Goal: Task Accomplishment & Management: Manage account settings

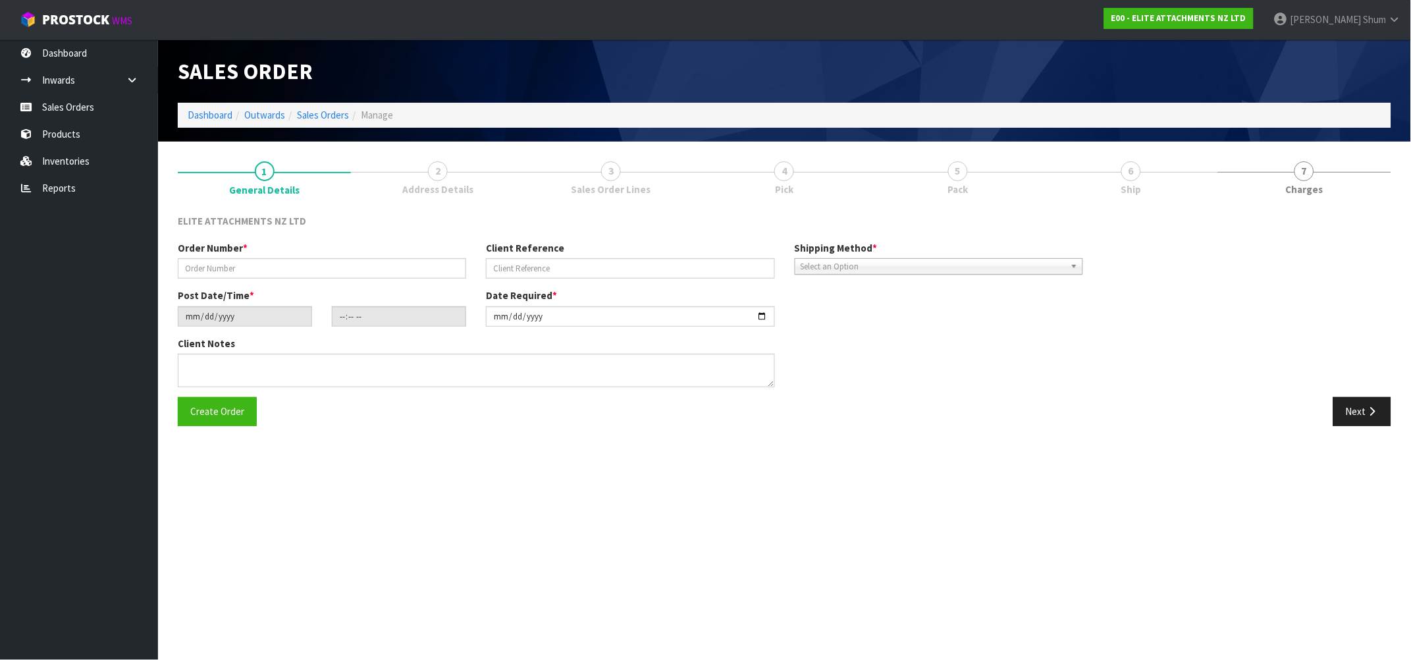
type input "J1463-CABLE PRICE"
type input "J1463-PO00400273"
type input "[DATE]"
type input "11:04:00.000"
type input "[DATE]"
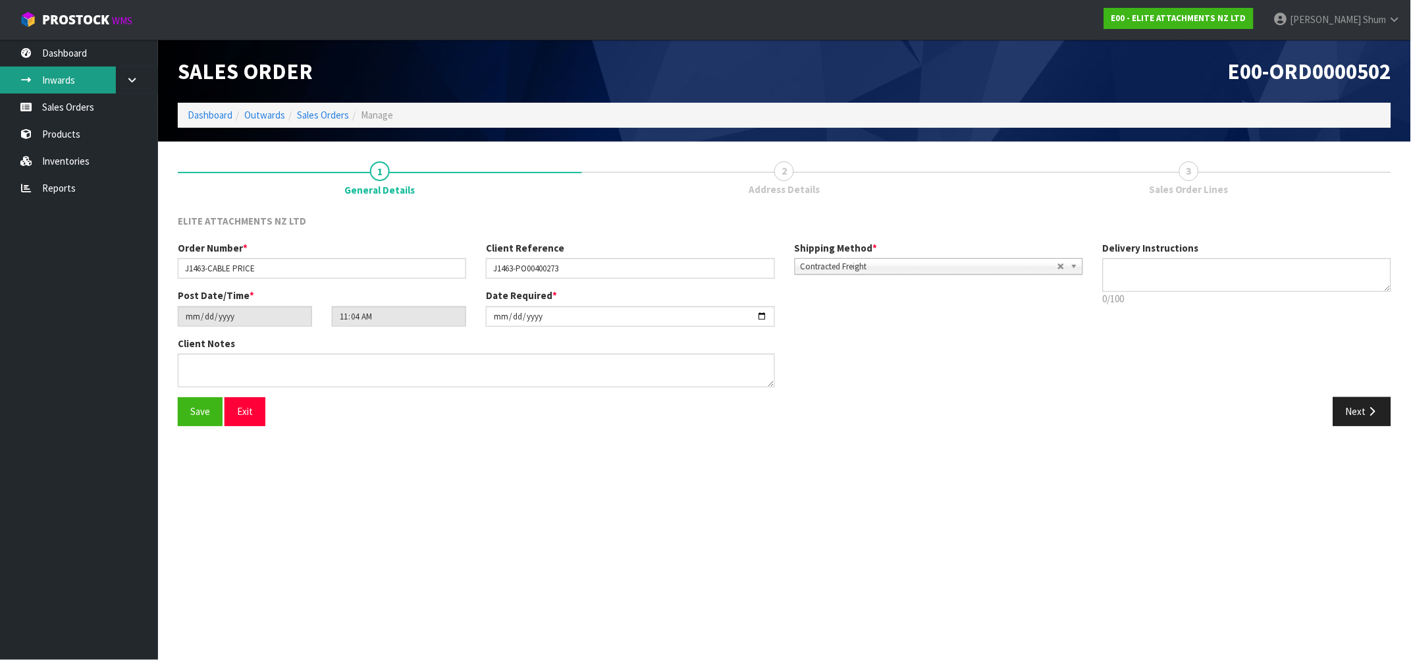
click at [53, 72] on link "Inwards" at bounding box center [79, 79] width 158 height 27
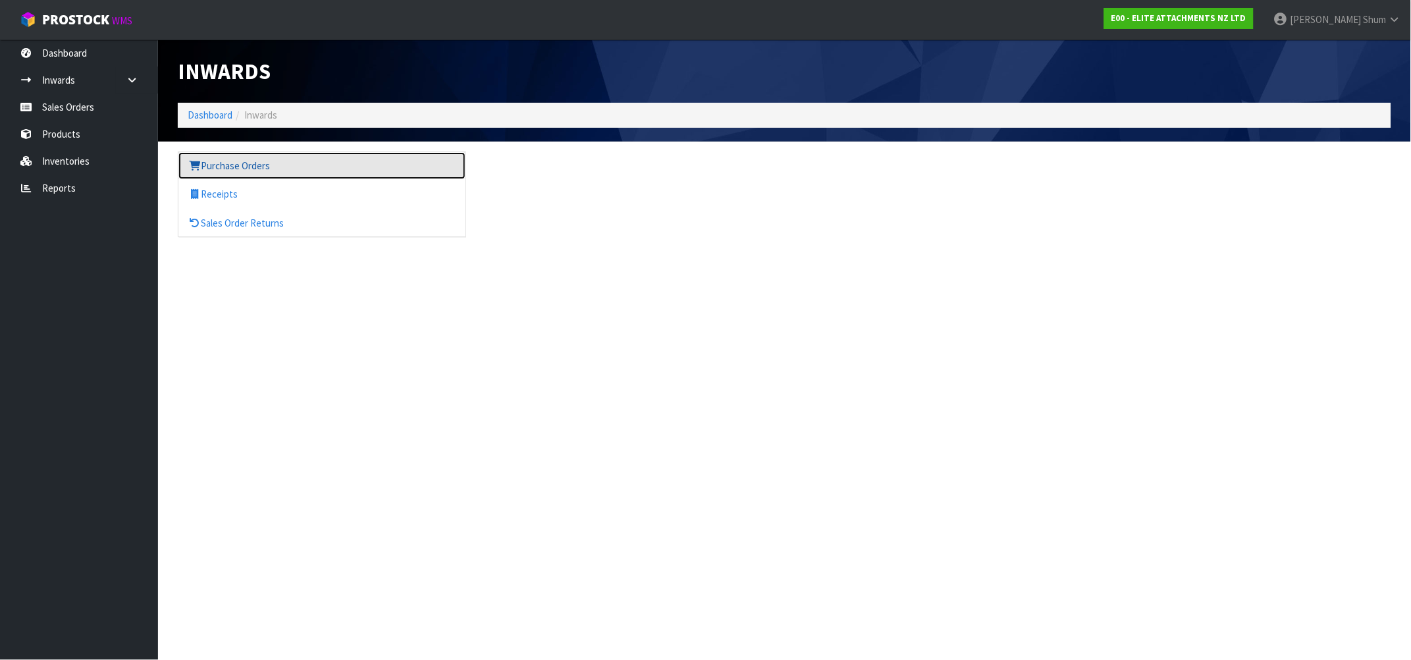
click at [250, 172] on link "Purchase Orders" at bounding box center [321, 165] width 287 height 27
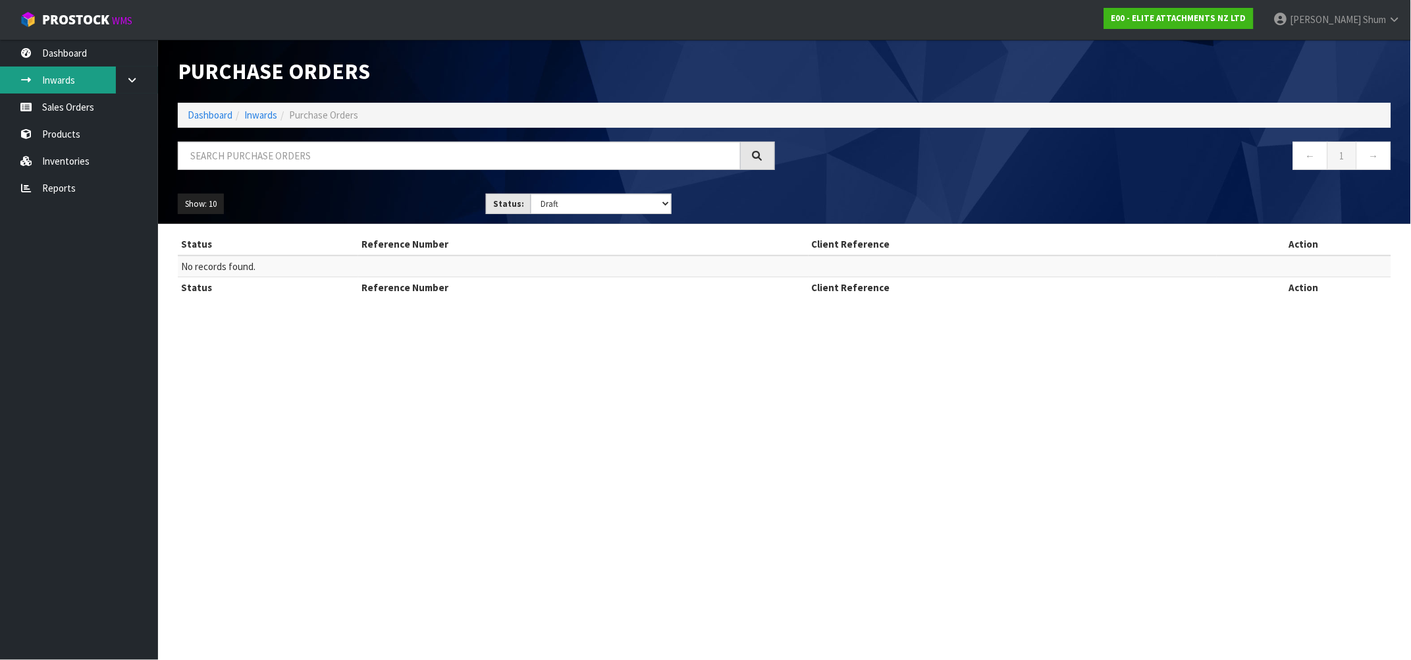
click at [71, 76] on link "Inwards" at bounding box center [79, 79] width 158 height 27
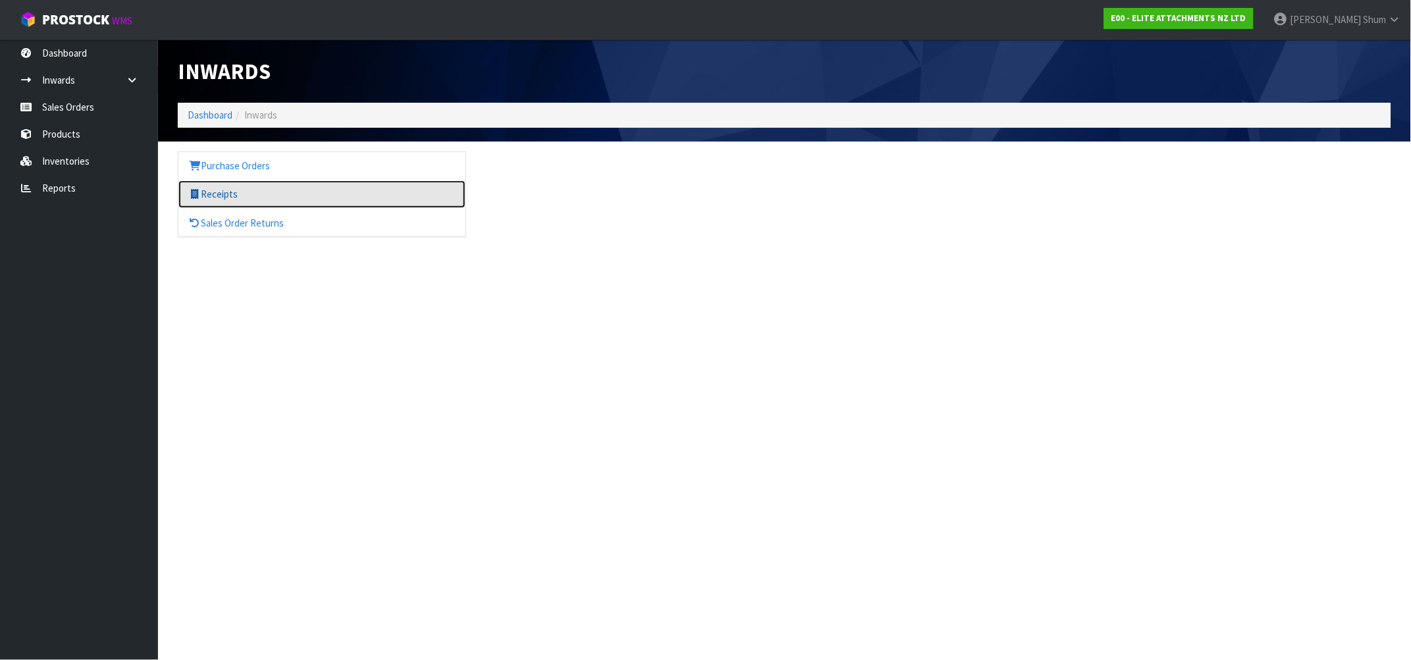
click at [244, 199] on link "Receipts" at bounding box center [321, 193] width 287 height 27
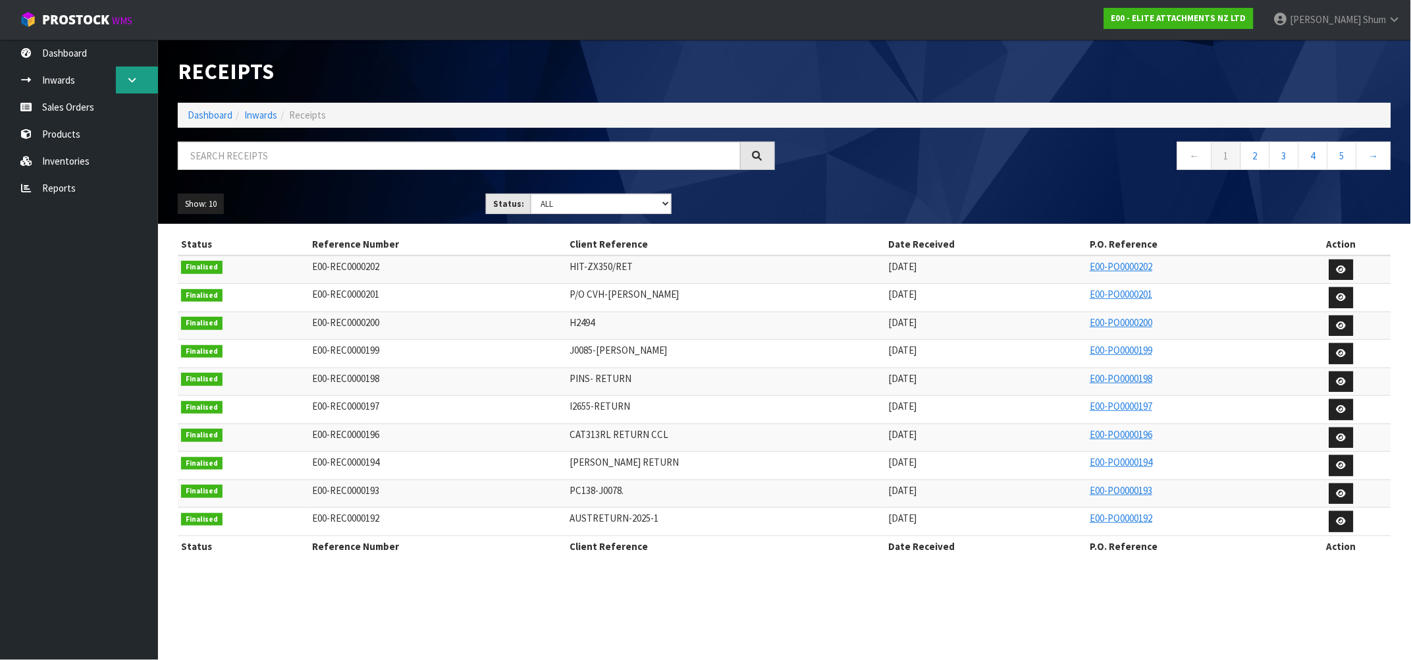
click at [138, 82] on link at bounding box center [137, 79] width 42 height 27
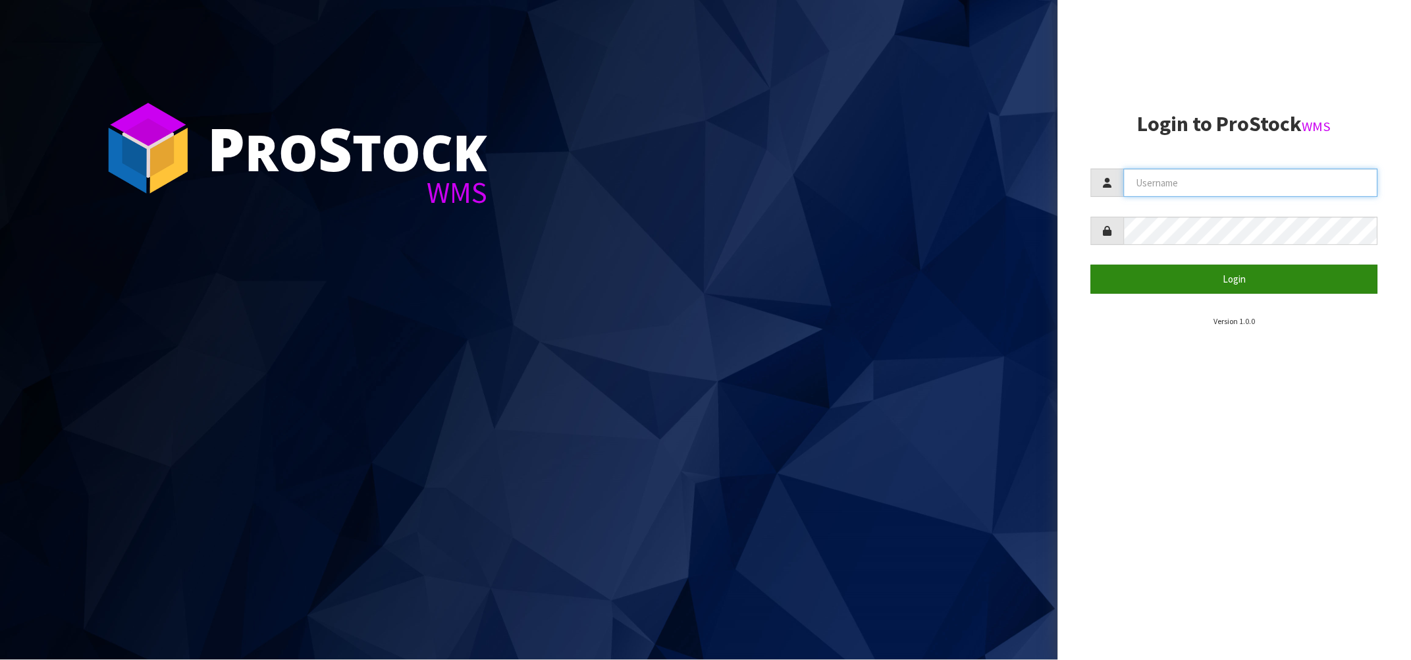
type input "[PERSON_NAME][EMAIL_ADDRESS][DOMAIN_NAME]"
click at [1242, 275] on button "Login" at bounding box center [1234, 279] width 287 height 28
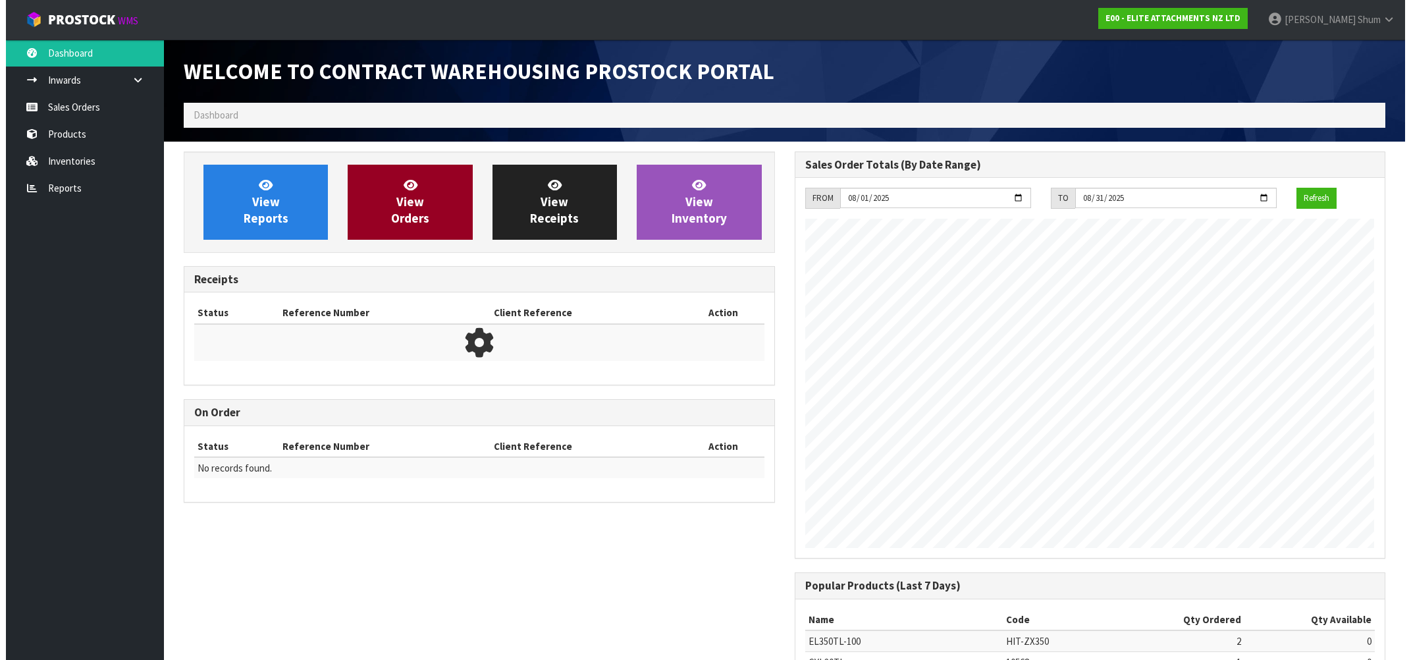
scroll to position [581, 610]
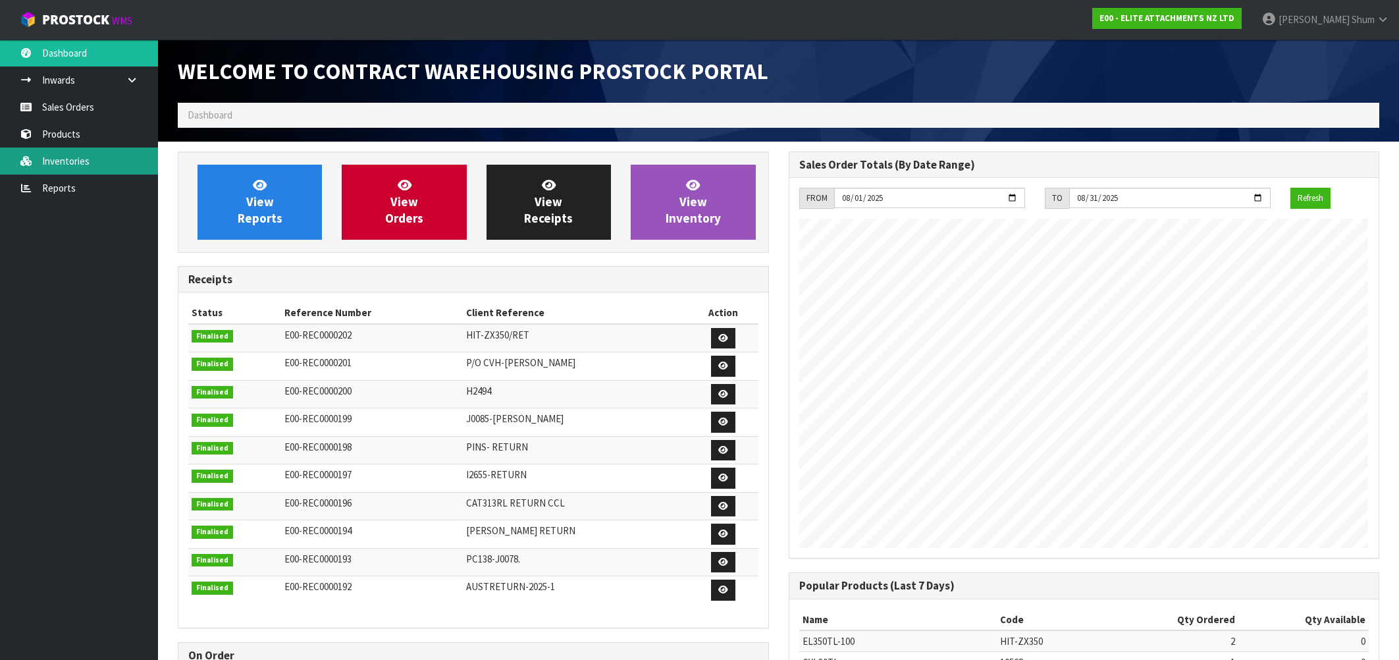
click at [80, 167] on link "Inventories" at bounding box center [79, 160] width 158 height 27
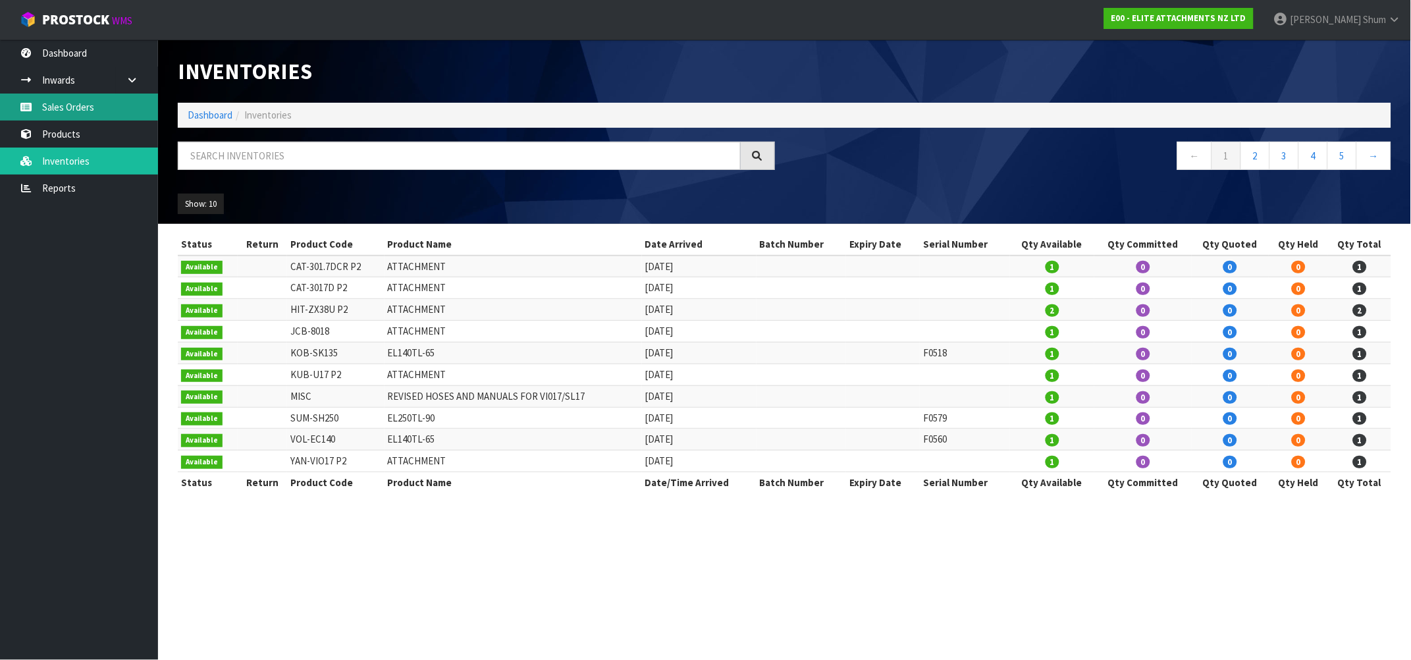
click at [73, 99] on link "Sales Orders" at bounding box center [79, 106] width 158 height 27
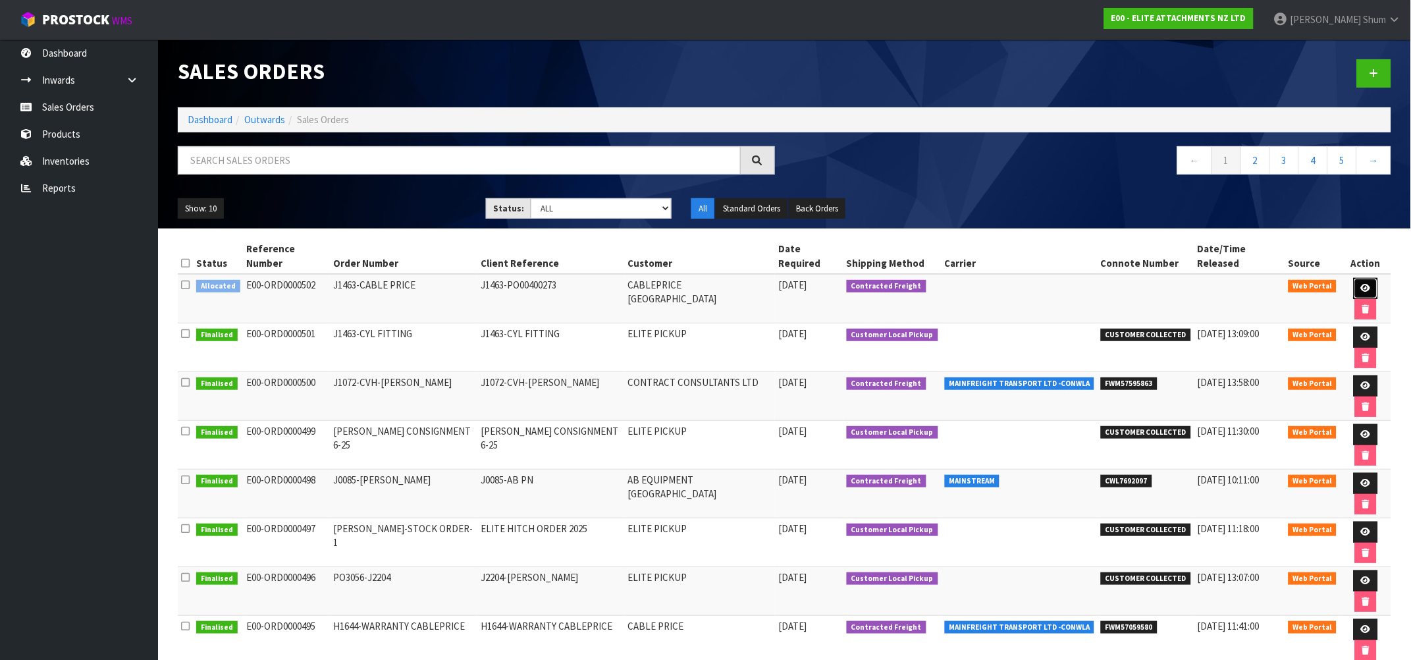
click at [1361, 284] on icon at bounding box center [1366, 288] width 10 height 9
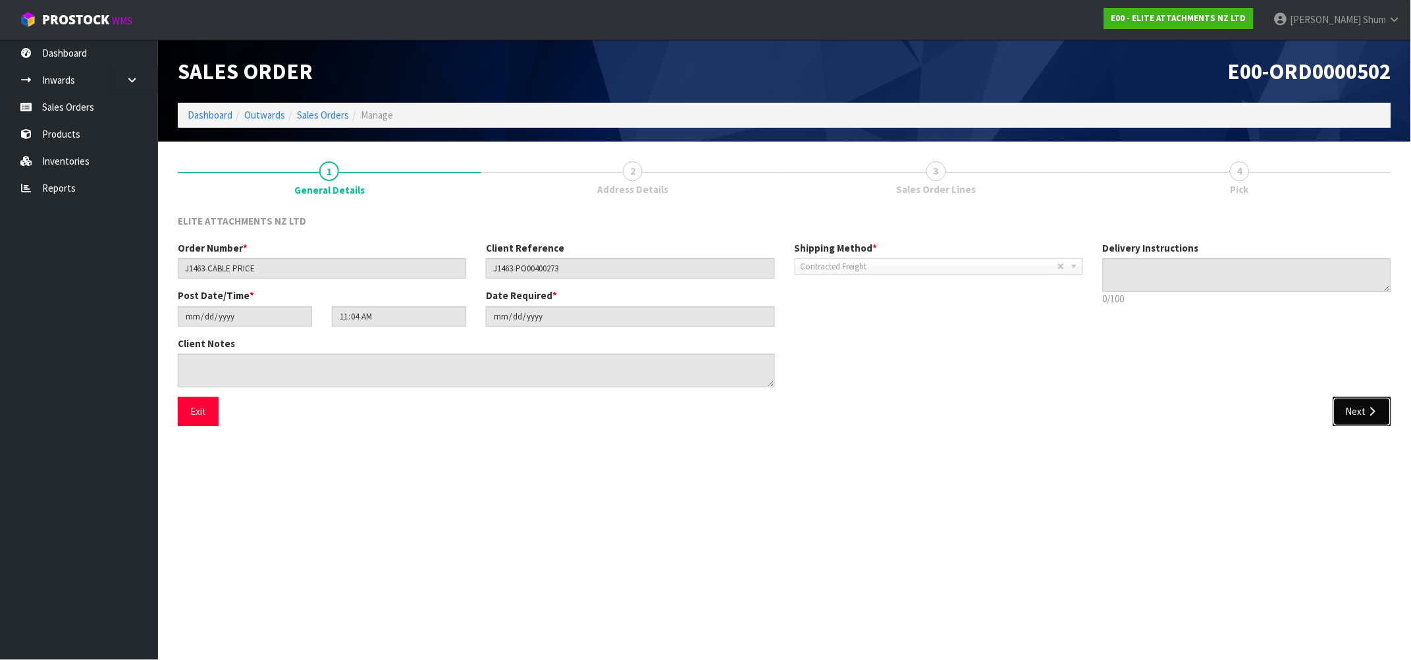
click at [1363, 421] on button "Next" at bounding box center [1362, 411] width 58 height 28
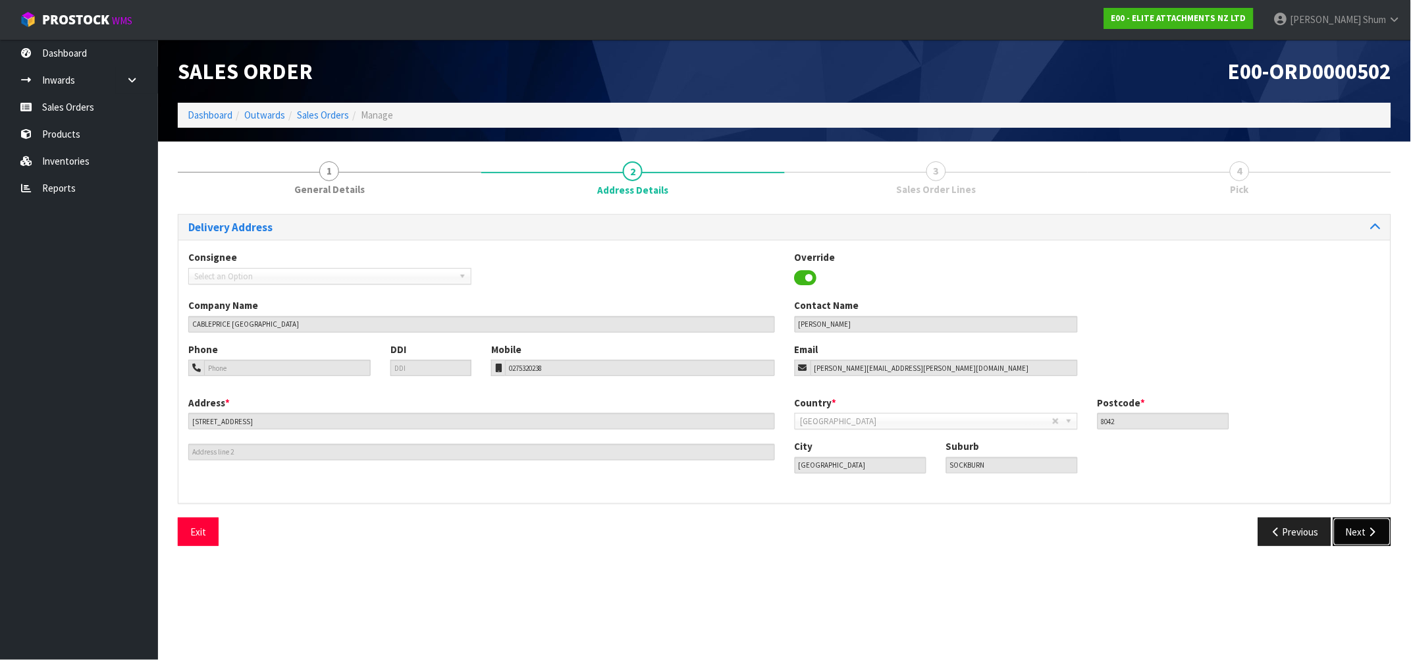
click at [1356, 530] on button "Next" at bounding box center [1362, 531] width 58 height 28
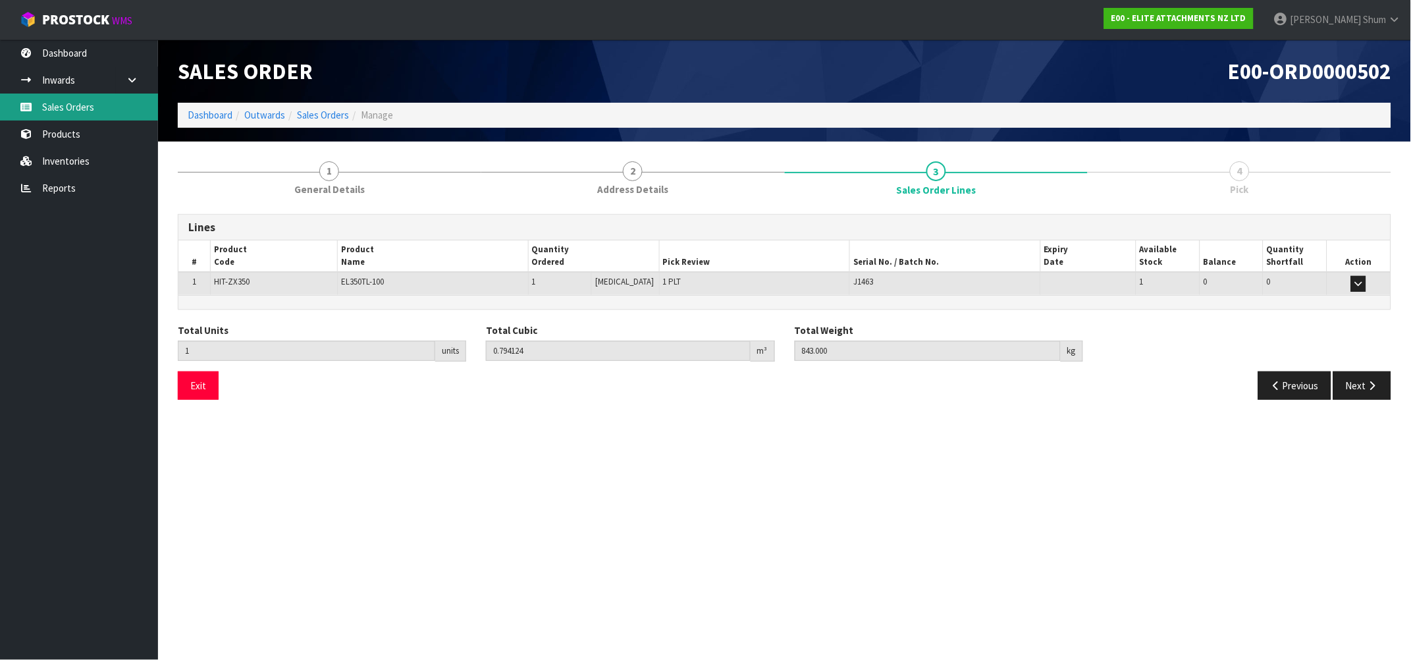
drag, startPoint x: 49, startPoint y: 100, endPoint x: 57, endPoint y: 100, distance: 7.9
click at [49, 100] on link "Sales Orders" at bounding box center [79, 106] width 158 height 27
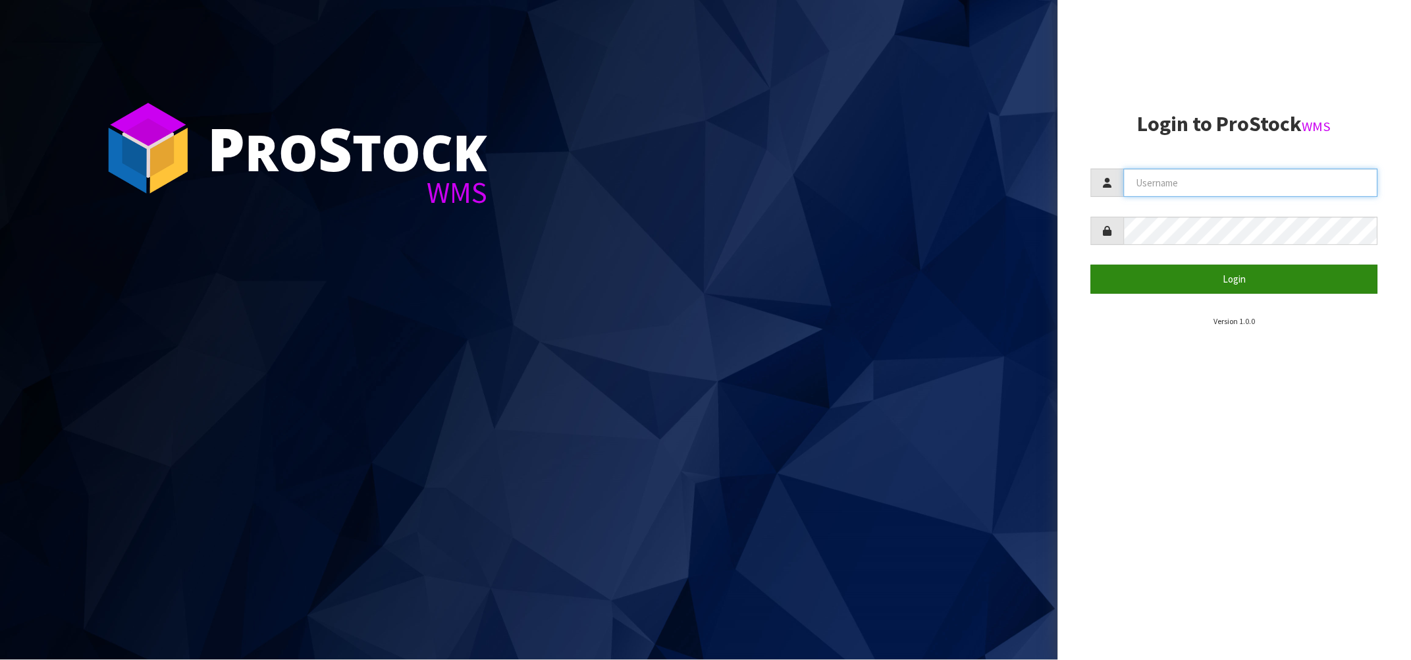
type input "[PERSON_NAME][EMAIL_ADDRESS][DOMAIN_NAME]"
click at [1260, 275] on button "Login" at bounding box center [1234, 279] width 287 height 28
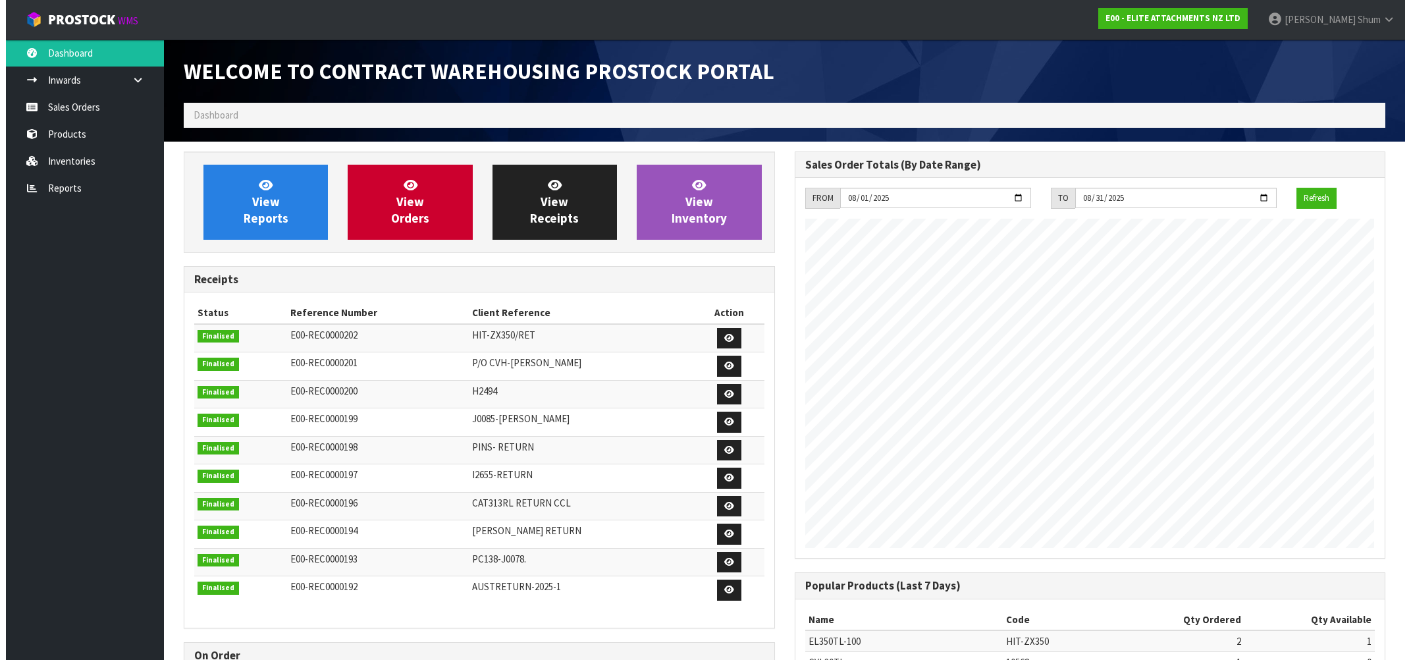
scroll to position [581, 610]
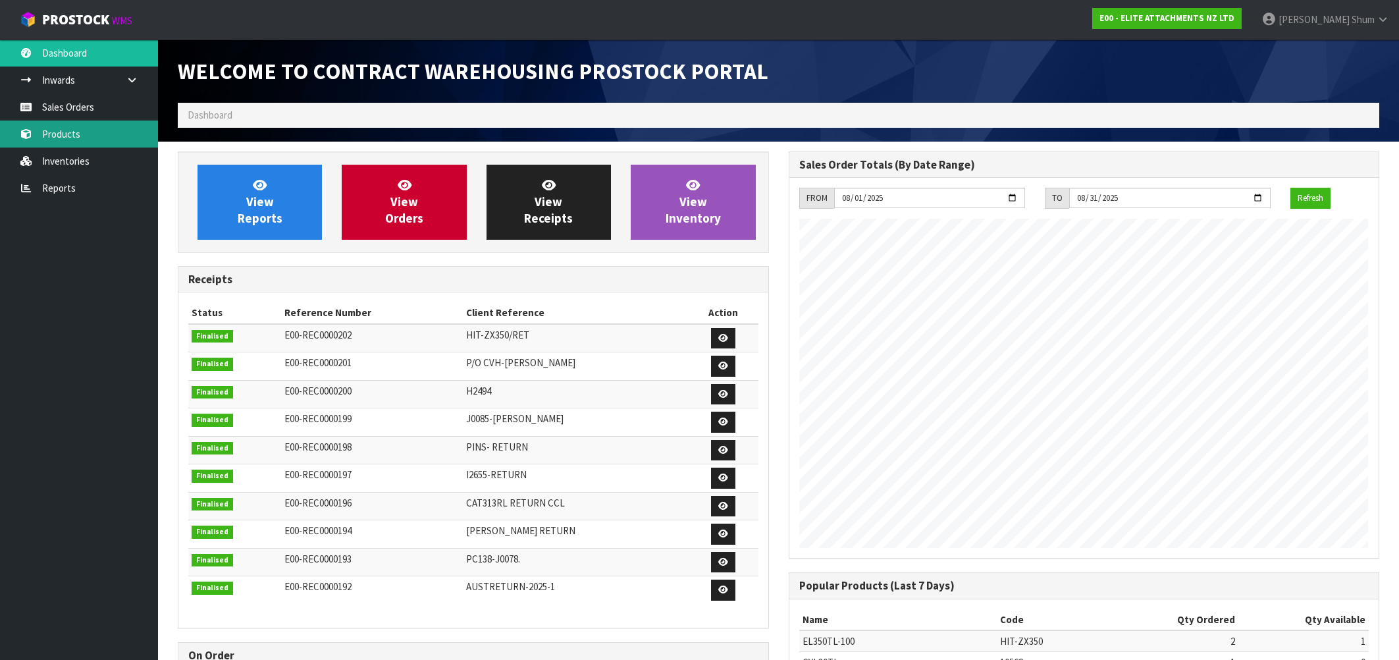
click at [80, 126] on link "Products" at bounding box center [79, 133] width 158 height 27
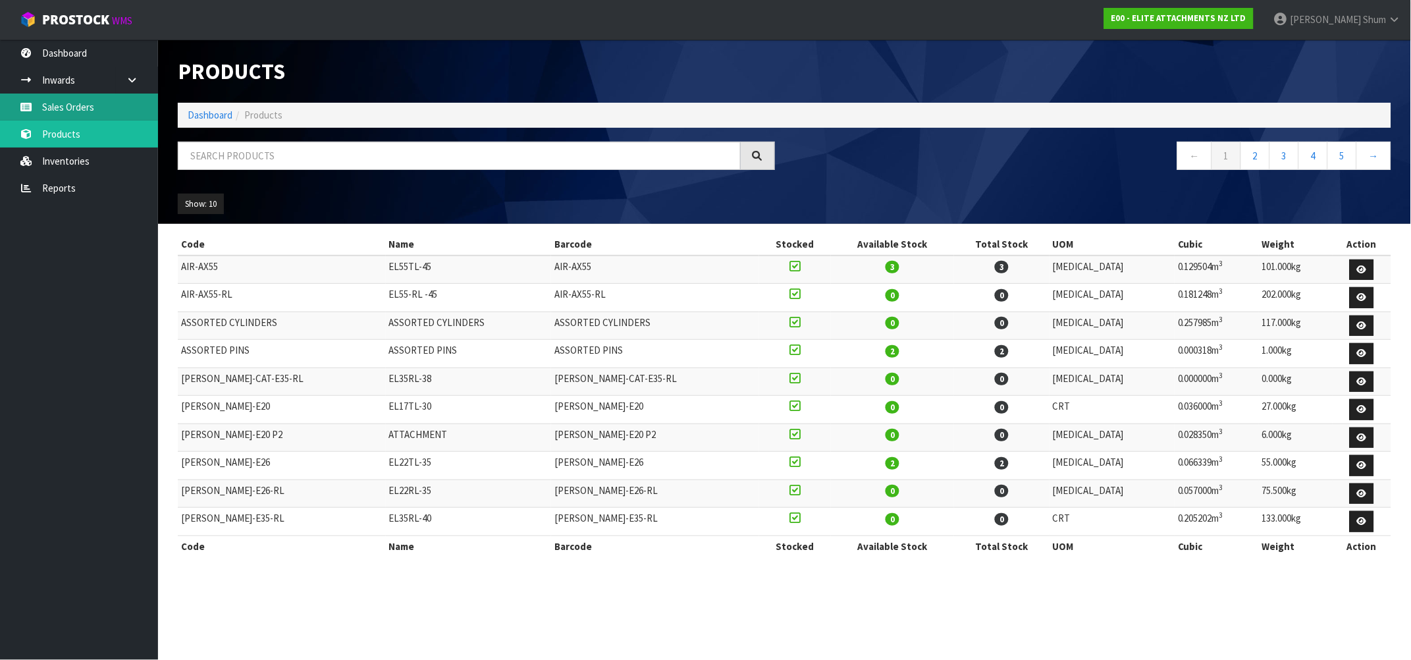
click at [70, 109] on link "Sales Orders" at bounding box center [79, 106] width 158 height 27
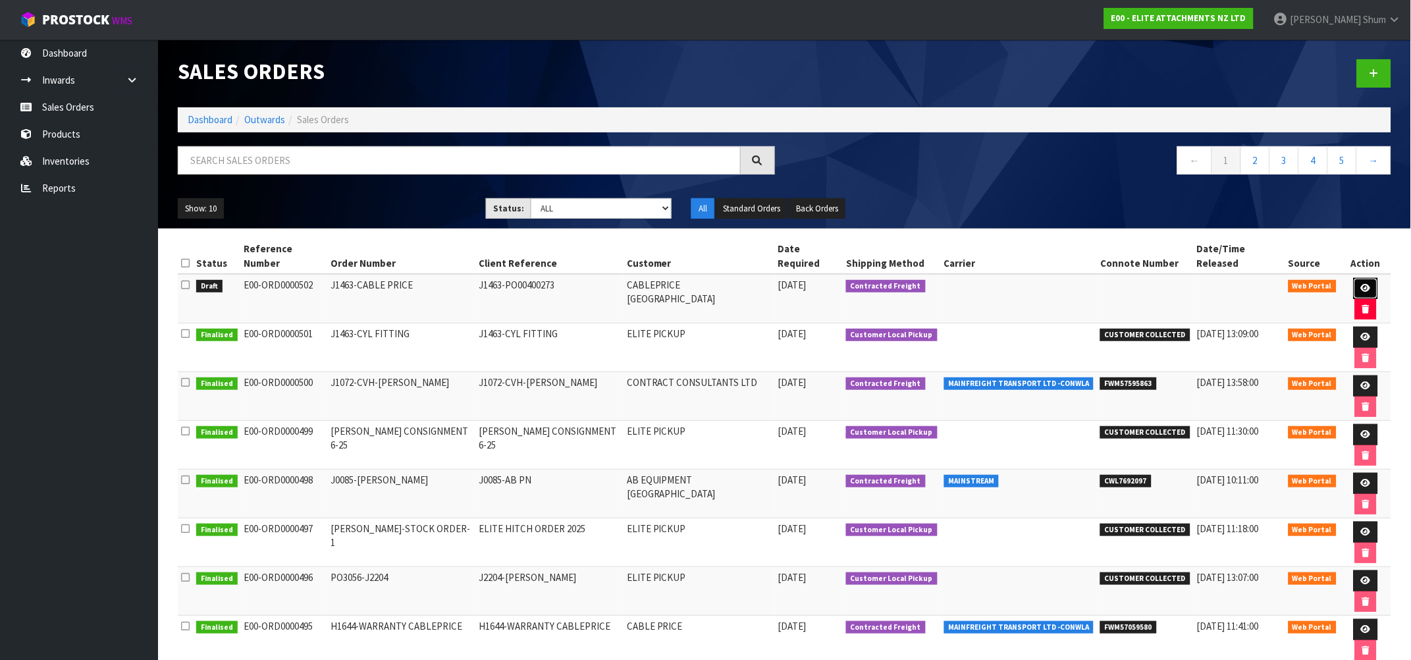
click at [1361, 284] on icon at bounding box center [1366, 288] width 10 height 9
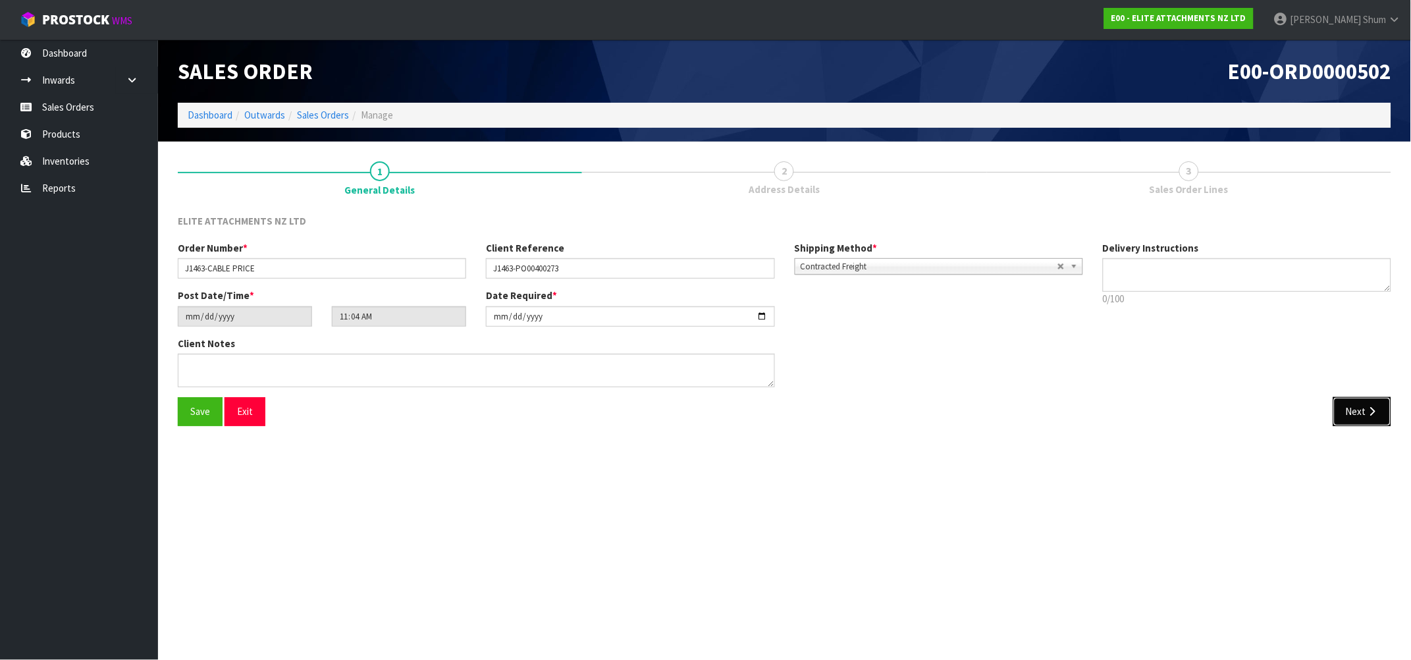
click at [1365, 417] on button "Next" at bounding box center [1362, 411] width 58 height 28
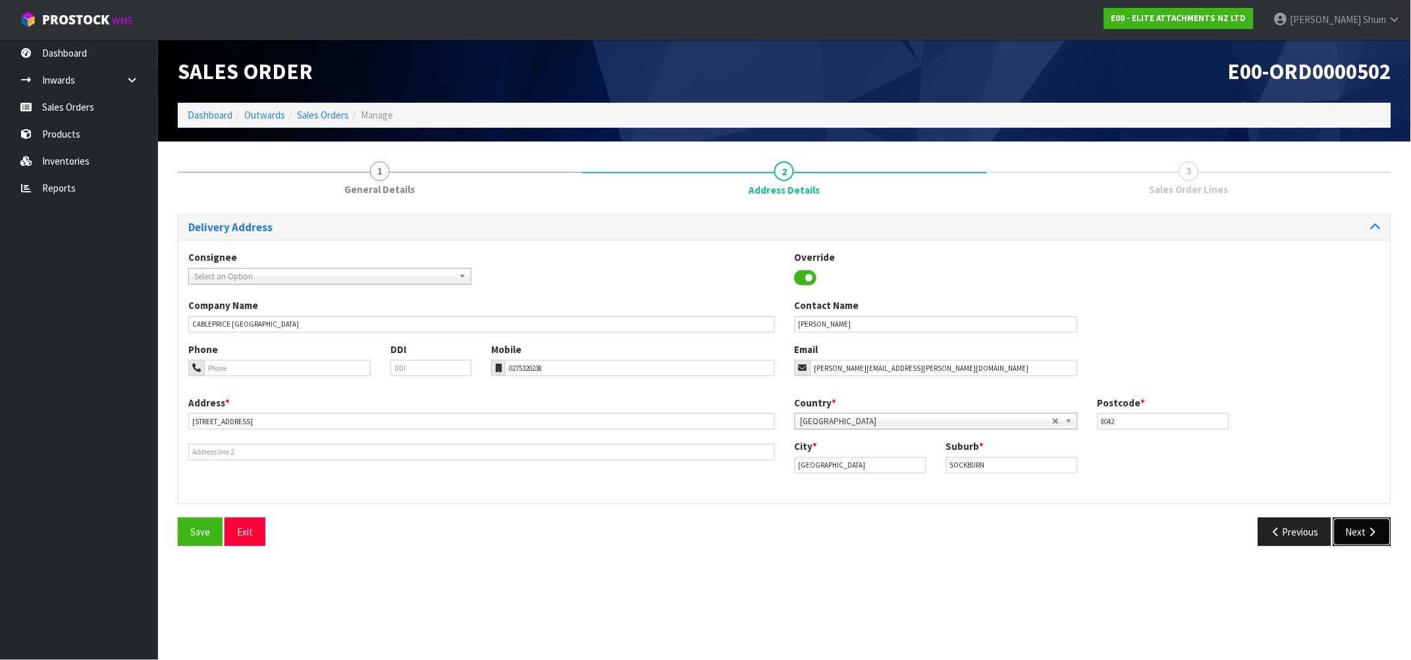
click at [1375, 527] on icon "button" at bounding box center [1372, 532] width 13 height 10
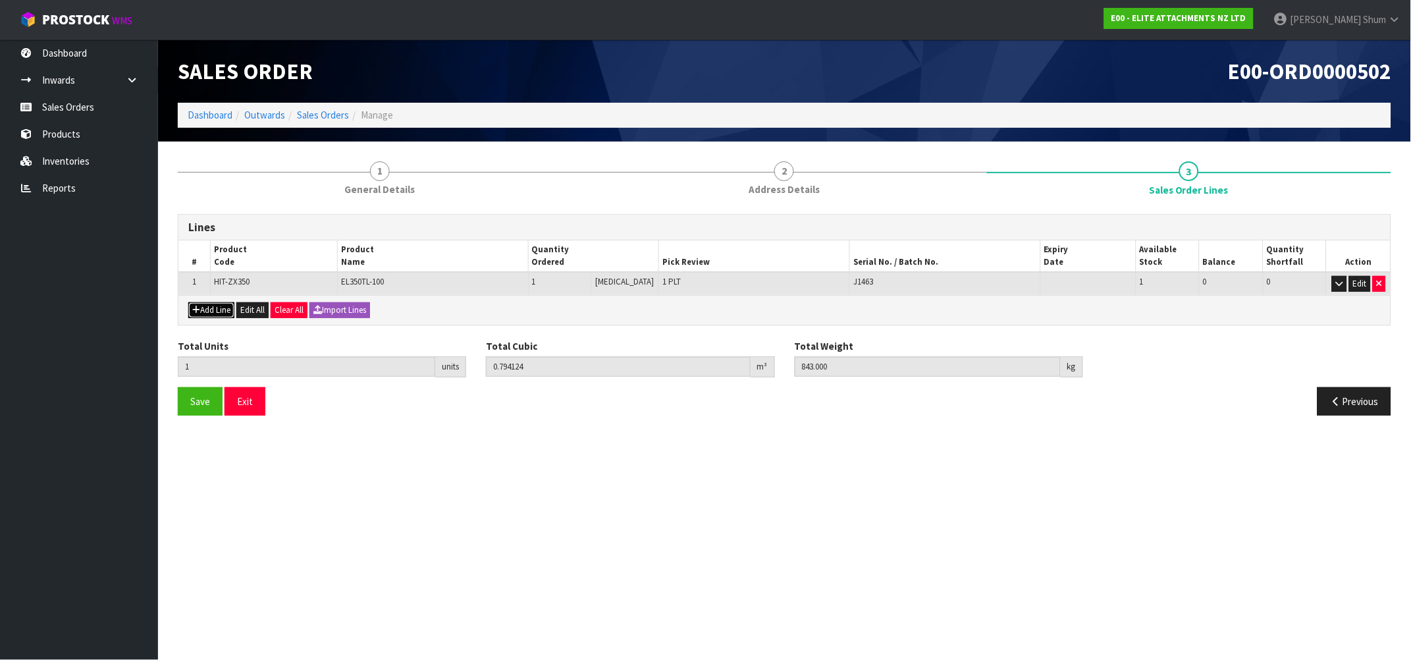
click at [213, 309] on button "Add Line" at bounding box center [211, 310] width 46 height 16
type input "0"
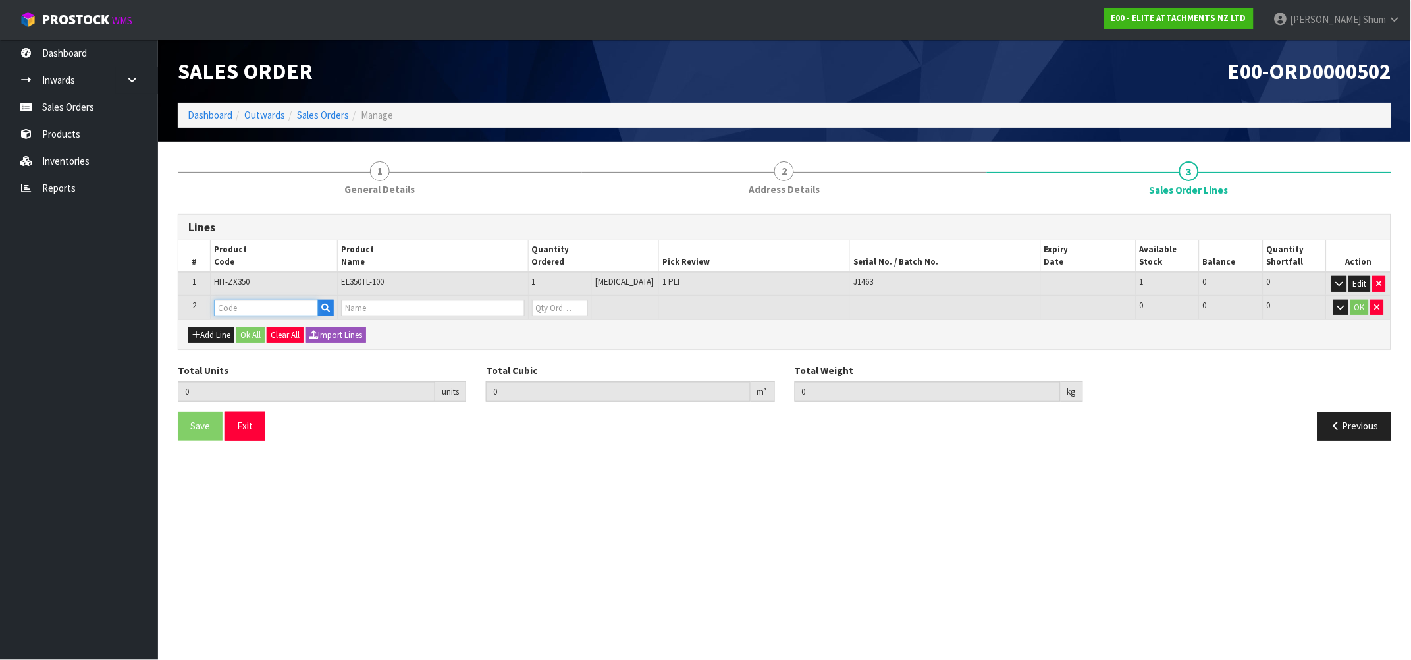
click at [311, 309] on input "text" at bounding box center [266, 308] width 104 height 16
type input "PIN"
click at [309, 327] on link "PIN S100X610X582X24" at bounding box center [271, 328] width 113 height 18
type input "PINS100X610X582X24"
type input "1"
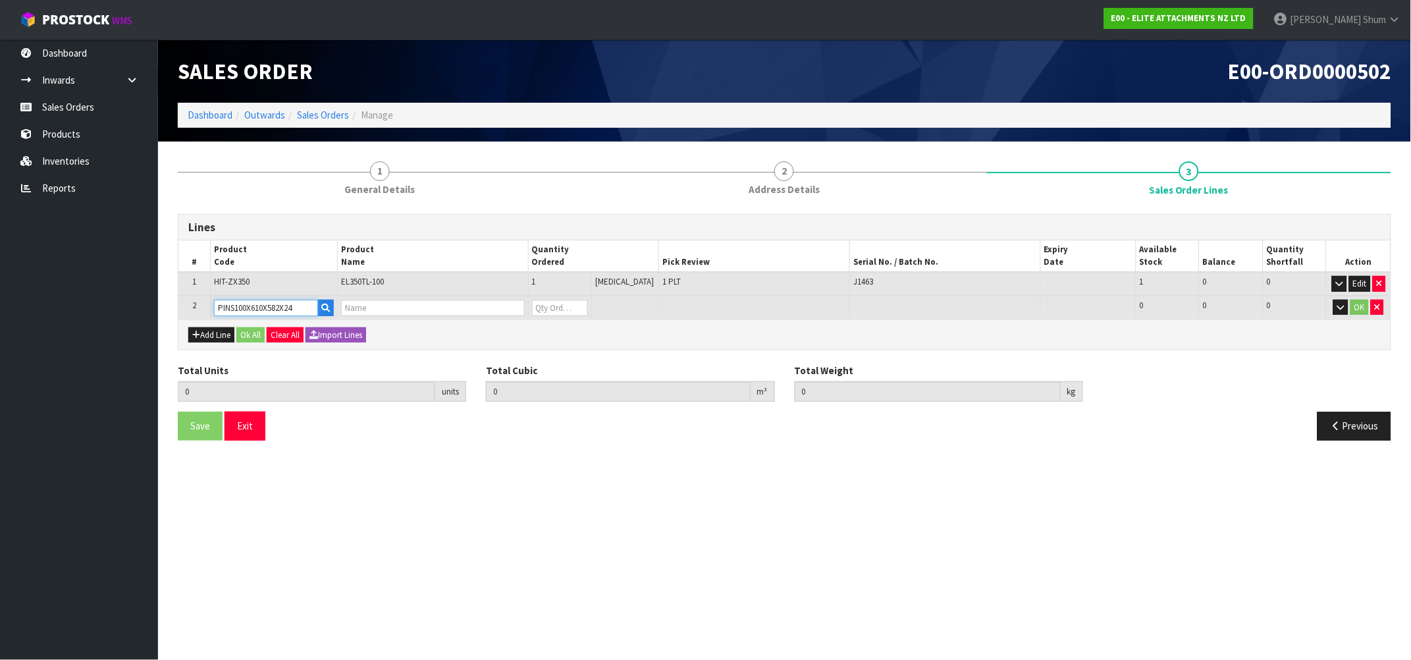
type input "0.794124"
type input "843"
type input "GEN-PIN-100"
type input "0"
click at [520, 297] on tr "2 PINS100X610X582X24 GEN-PIN-100 0 [MEDICAL_DATA] 2 2 0 OK" at bounding box center [784, 308] width 1212 height 24
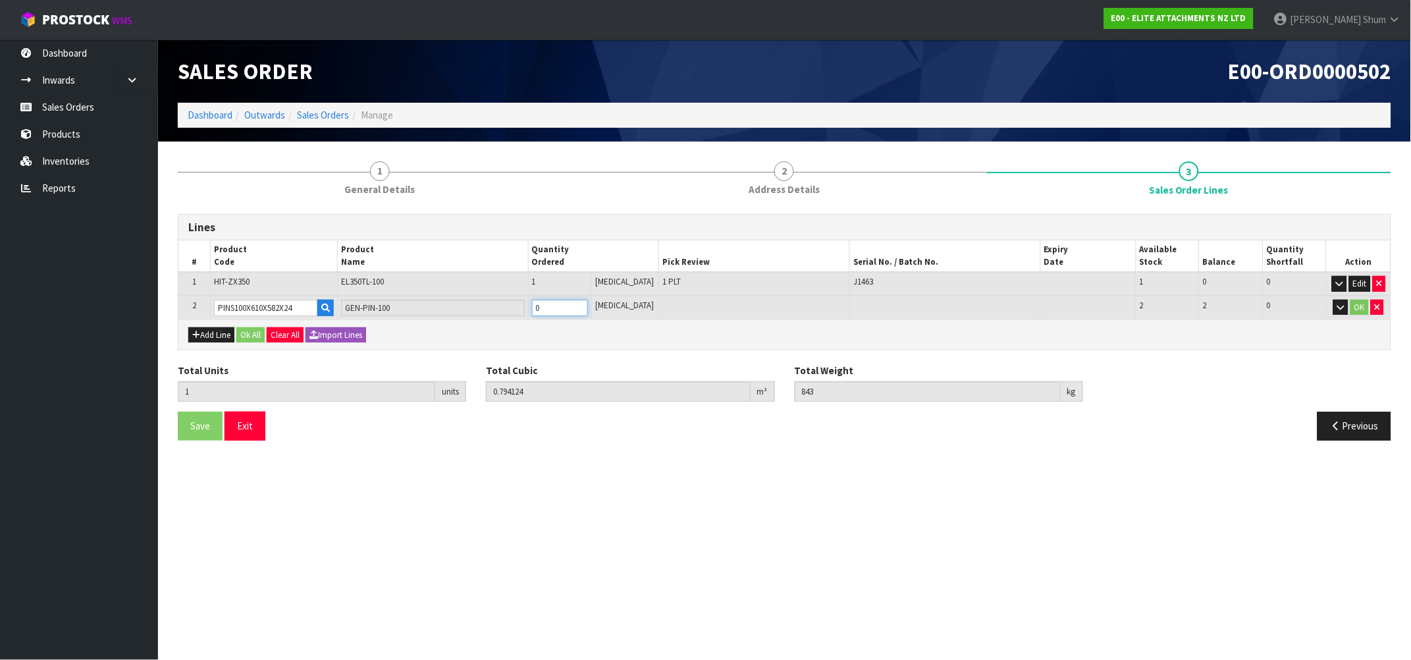
type input "3"
type input "0.806324"
type input "900"
type input "2"
click at [1358, 309] on button "OK" at bounding box center [1359, 308] width 18 height 16
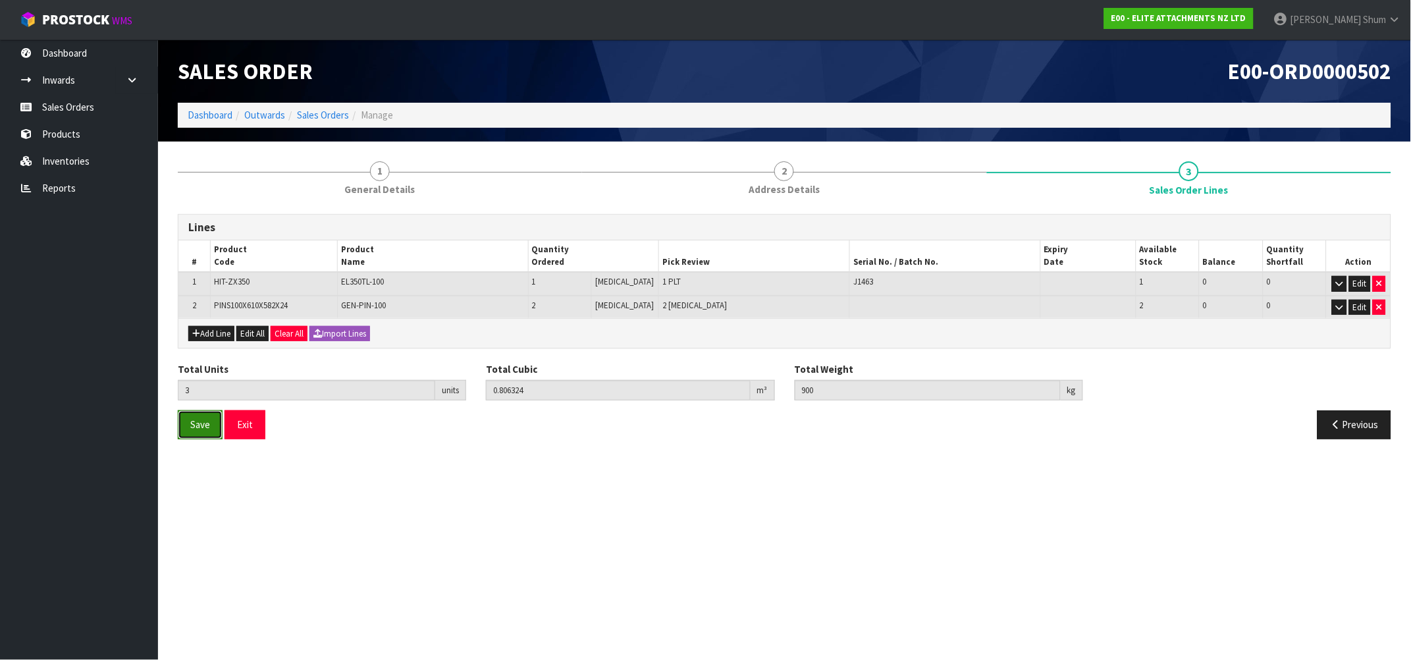
click at [195, 426] on span "Save" at bounding box center [200, 424] width 20 height 13
